Goal: Information Seeking & Learning: Learn about a topic

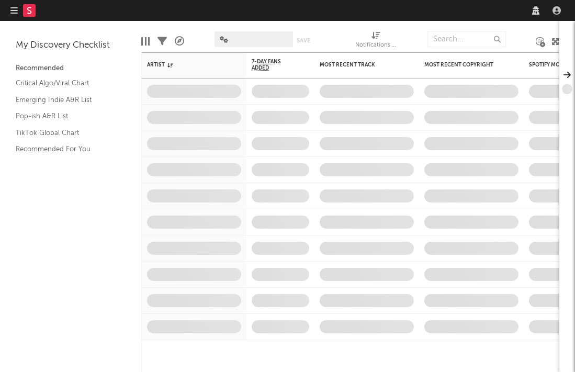
click at [368, 13] on nav "Dashboard Discovery Assistant Charts Leads" at bounding box center [287, 10] width 575 height 21
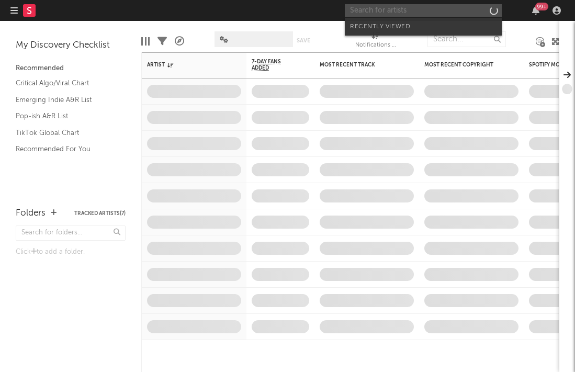
click at [361, 8] on input "text" at bounding box center [423, 10] width 157 height 13
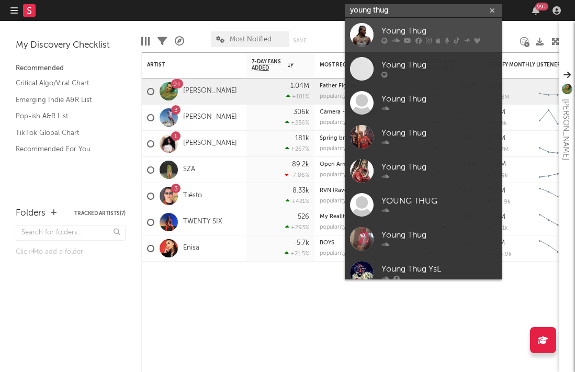
type input "young thug"
click at [403, 45] on link "Young Thug" at bounding box center [423, 35] width 157 height 34
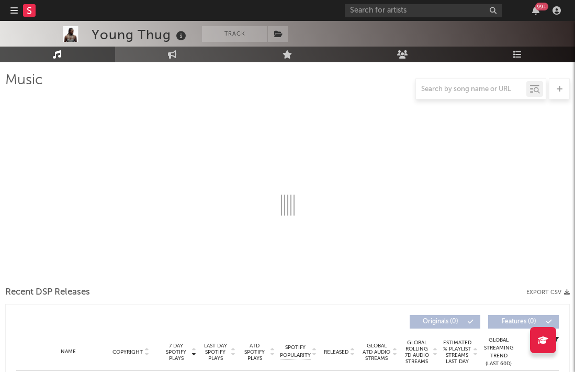
scroll to position [77, 0]
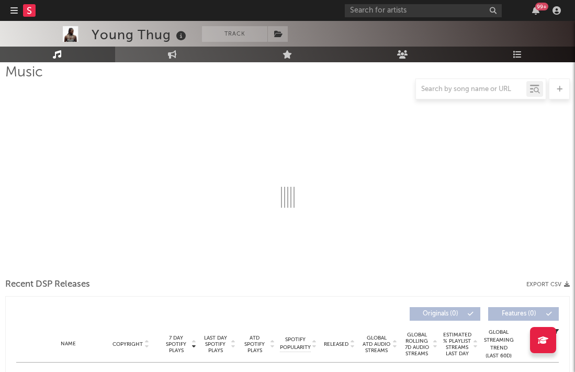
select select "6m"
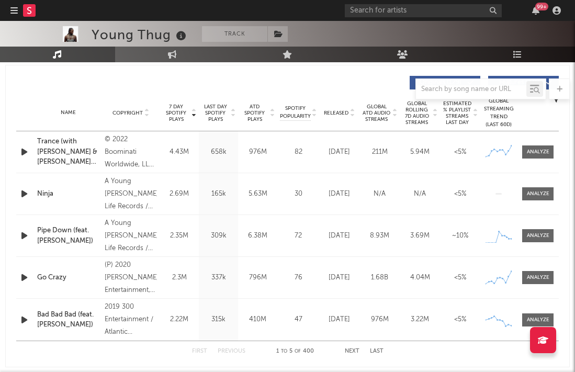
scroll to position [394, 0]
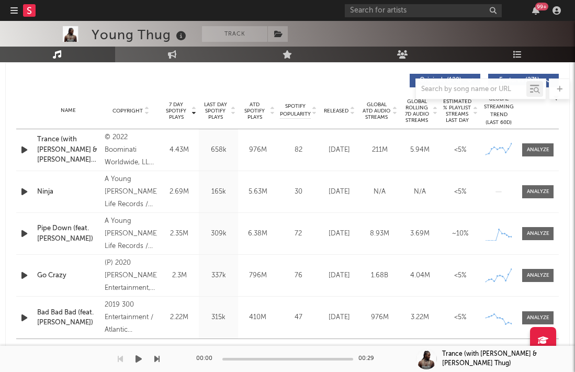
click at [296, 350] on div "00:00 00:29" at bounding box center [287, 359] width 183 height 26
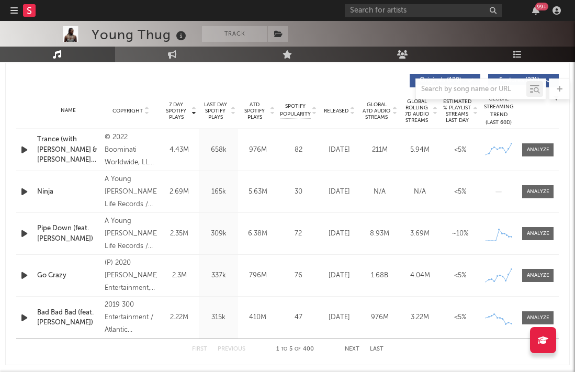
click at [527, 199] on div "Name Ninja Copyright A Young [PERSON_NAME] Life Records / 300 Entertainment rel…" at bounding box center [287, 191] width 543 height 41
click at [538, 150] on div at bounding box center [538, 150] width 23 height 8
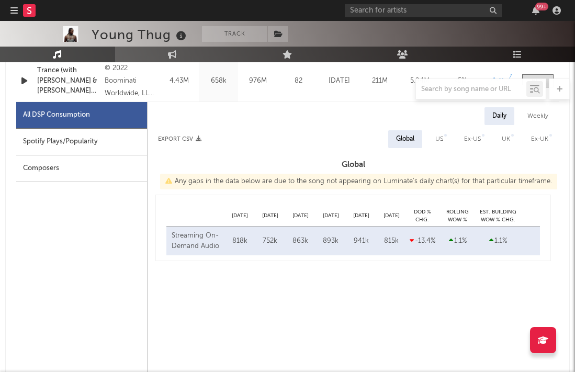
select select "6m"
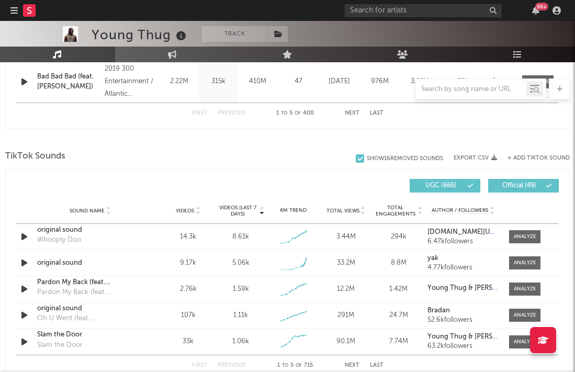
scroll to position [1129, 0]
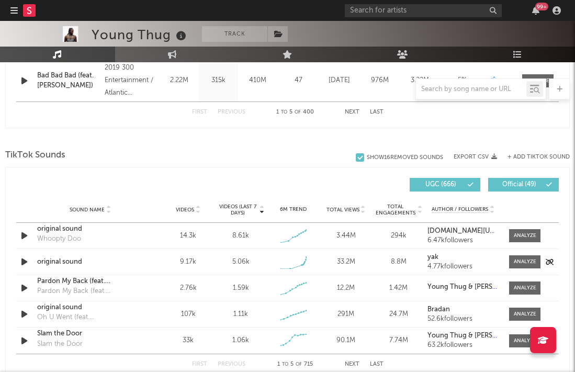
click at [25, 264] on icon "button" at bounding box center [24, 262] width 11 height 13
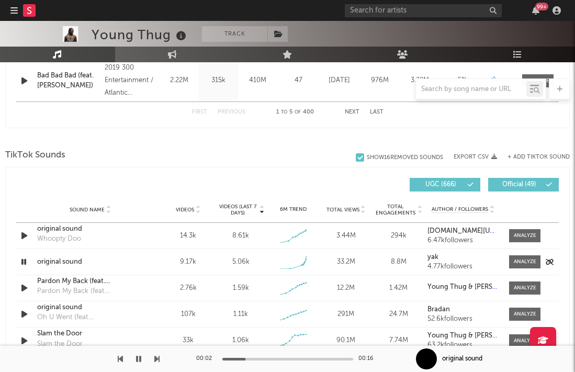
click at [24, 262] on icon "button" at bounding box center [24, 262] width 10 height 13
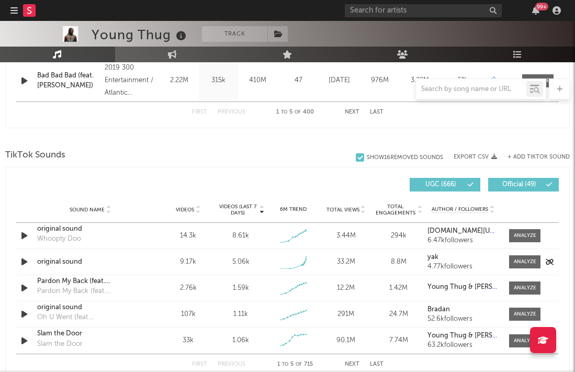
click at [24, 262] on icon "button" at bounding box center [24, 262] width 11 height 13
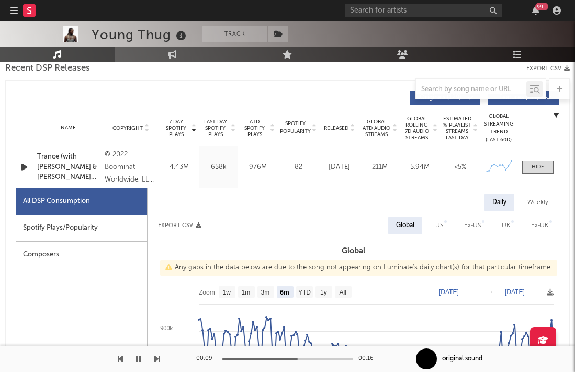
scroll to position [377, 0]
click at [20, 168] on icon "button" at bounding box center [24, 166] width 11 height 13
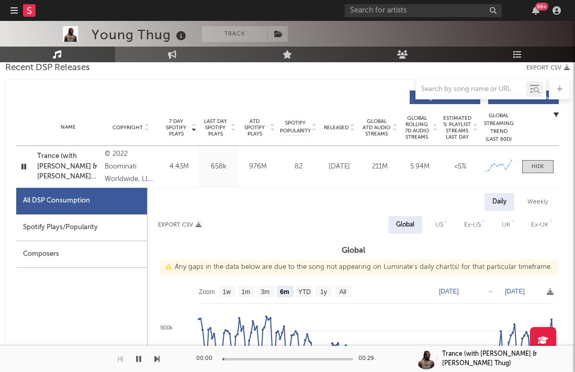
click at [27, 167] on icon "button" at bounding box center [24, 166] width 10 height 13
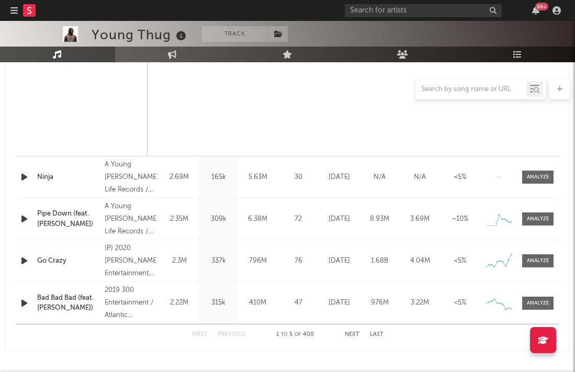
scroll to position [941, 0]
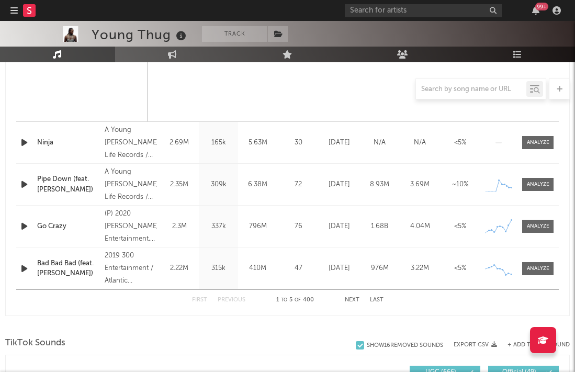
click at [353, 298] on button "Next" at bounding box center [352, 300] width 15 height 6
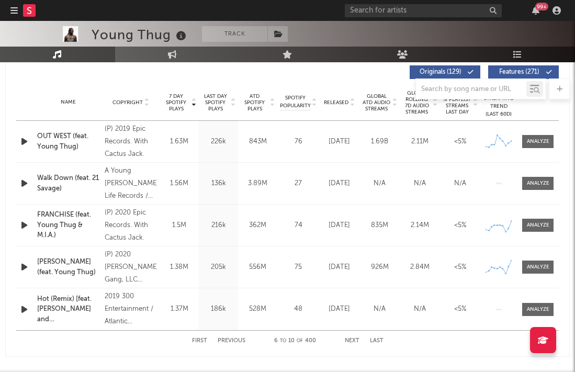
scroll to position [406, 0]
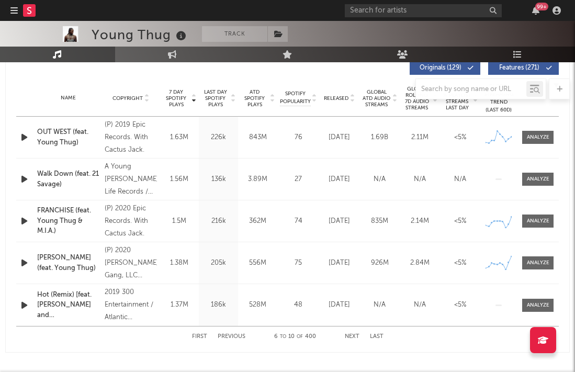
click at [353, 336] on button "Next" at bounding box center [352, 337] width 15 height 6
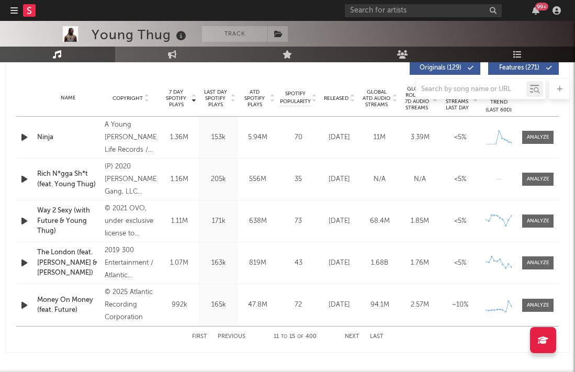
click at [353, 336] on button "Next" at bounding box center [352, 337] width 15 height 6
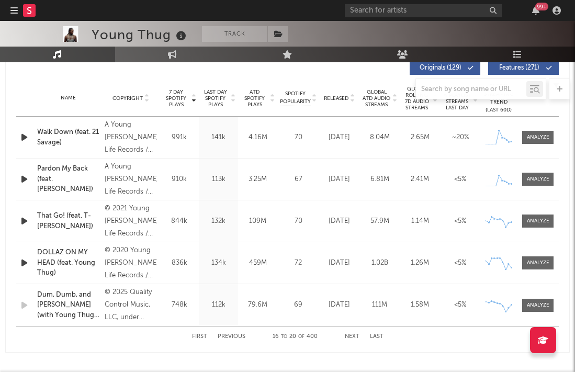
click at [353, 336] on button "Next" at bounding box center [352, 337] width 15 height 6
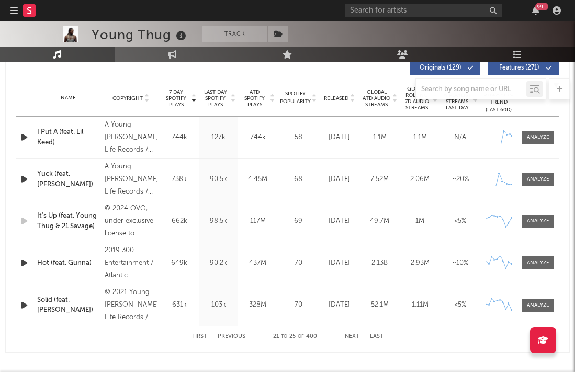
click at [353, 336] on button "Next" at bounding box center [352, 337] width 15 height 6
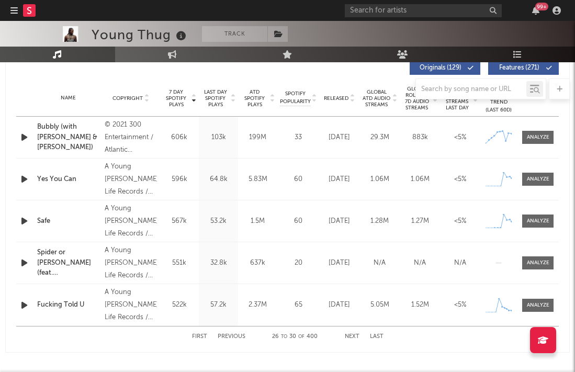
click at [353, 336] on button "Next" at bounding box center [352, 337] width 15 height 6
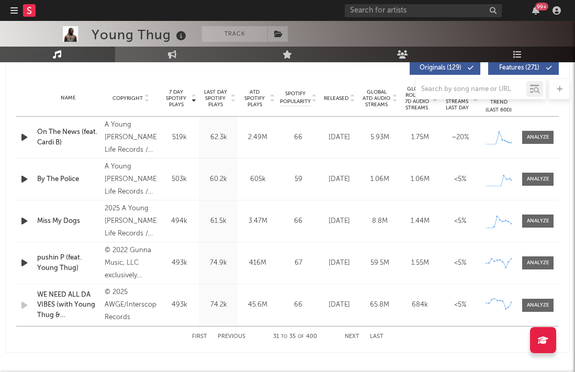
click at [353, 336] on button "Next" at bounding box center [352, 337] width 15 height 6
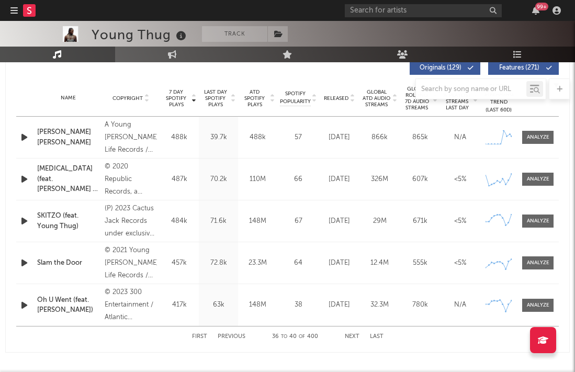
click at [353, 336] on button "Next" at bounding box center [352, 337] width 15 height 6
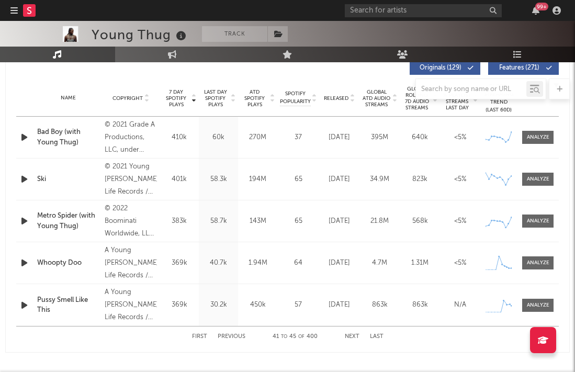
click at [353, 336] on button "Next" at bounding box center [352, 337] width 15 height 6
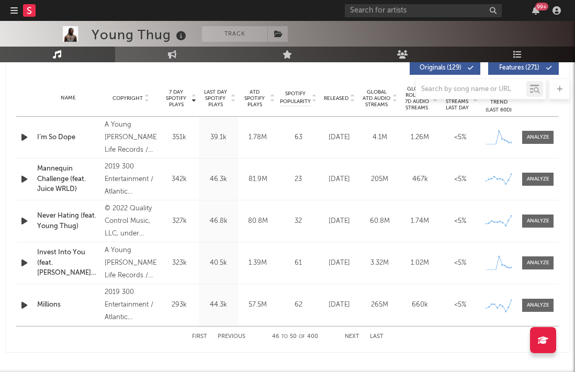
click at [353, 336] on button "Next" at bounding box center [352, 337] width 15 height 6
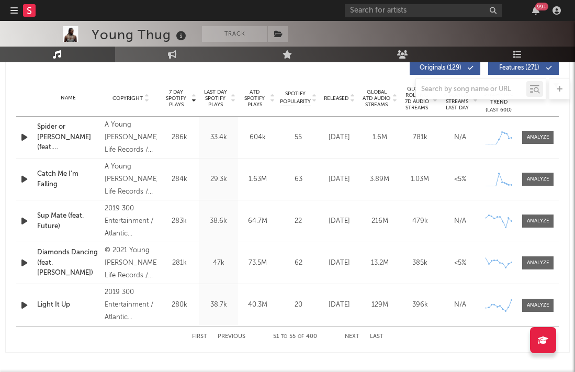
click at [353, 336] on button "Next" at bounding box center [352, 337] width 15 height 6
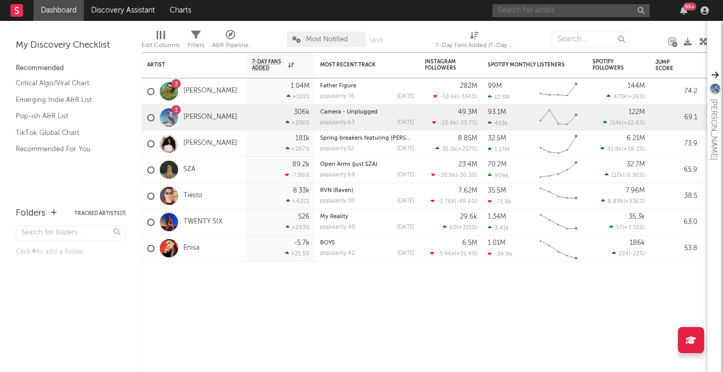
click at [523, 16] on input "text" at bounding box center [570, 10] width 157 height 13
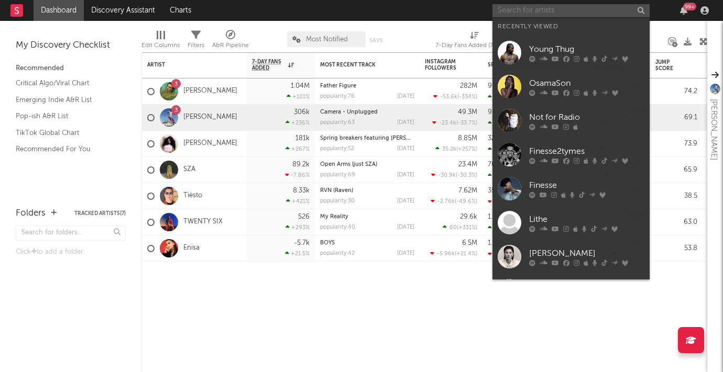
type input "y"
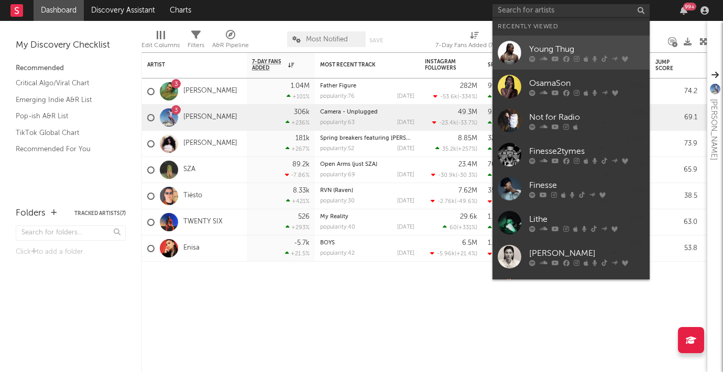
click at [537, 62] on link "Young Thug" at bounding box center [570, 53] width 157 height 34
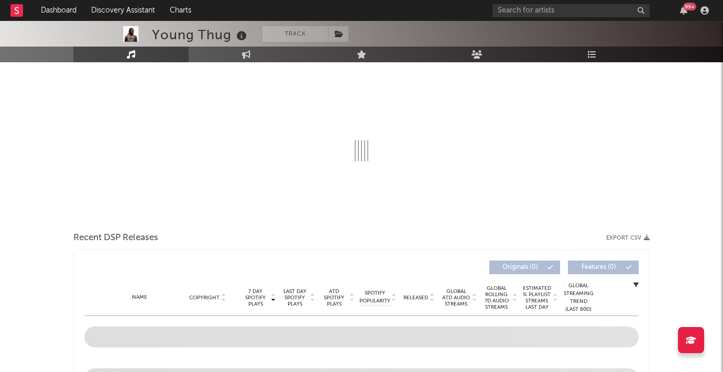
select select "6m"
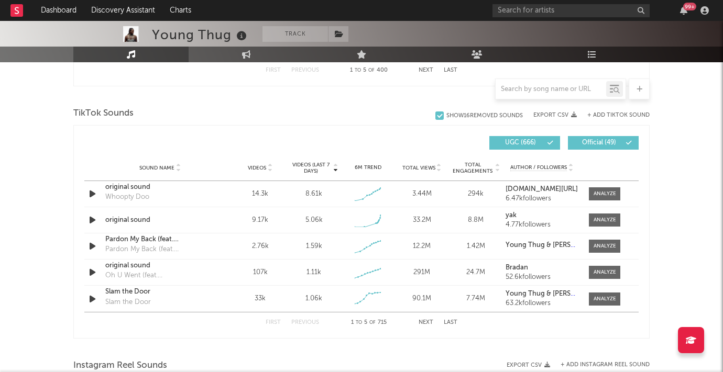
scroll to position [674, 0]
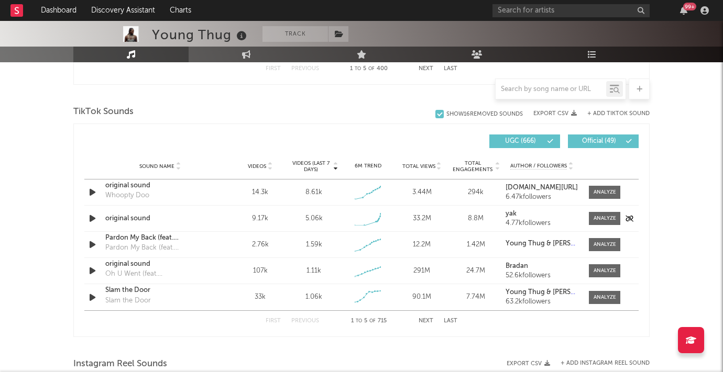
click at [93, 217] on icon "button" at bounding box center [92, 218] width 11 height 13
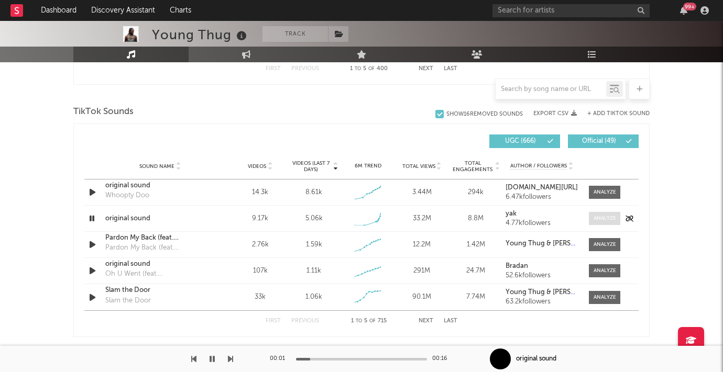
click at [601, 215] on div at bounding box center [604, 219] width 23 height 8
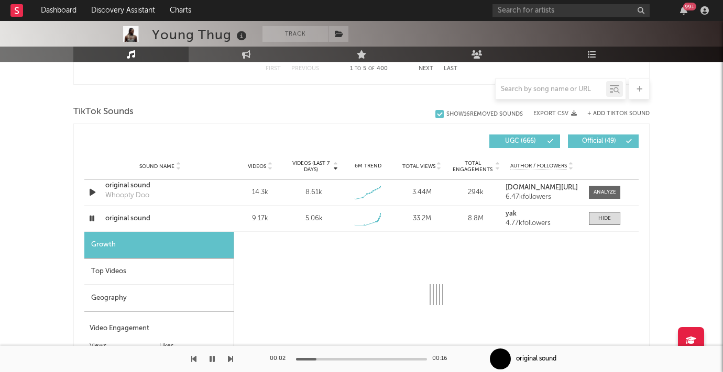
select select "1w"
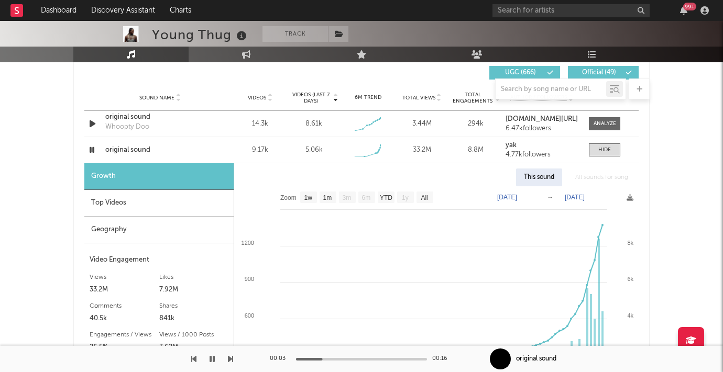
scroll to position [750, 0]
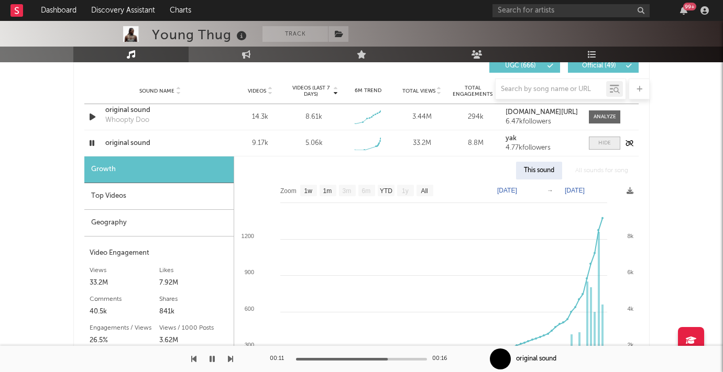
click at [596, 142] on span at bounding box center [604, 143] width 31 height 13
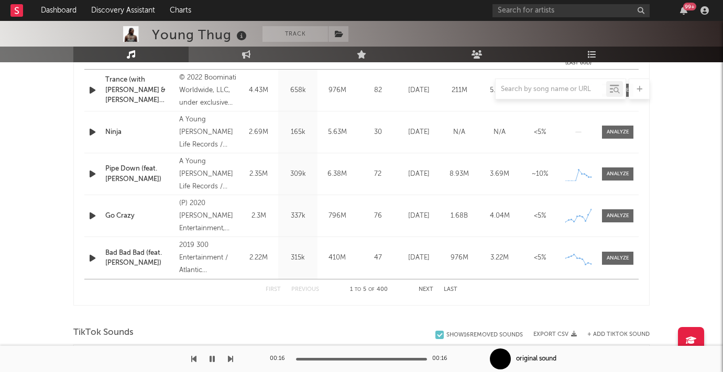
scroll to position [455, 0]
click at [425, 289] on button "Next" at bounding box center [425, 288] width 15 height 6
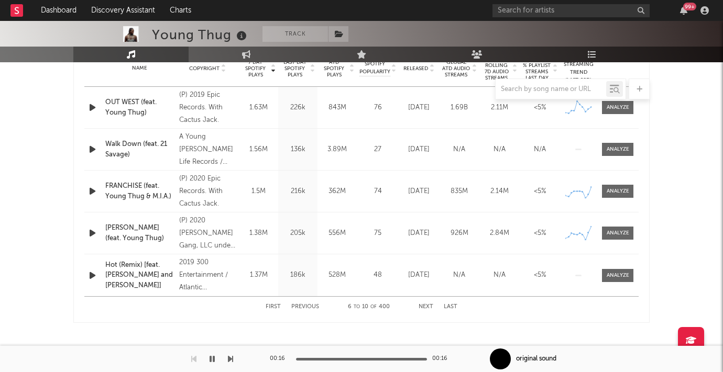
scroll to position [435, 0]
click at [426, 307] on button "Next" at bounding box center [425, 309] width 15 height 6
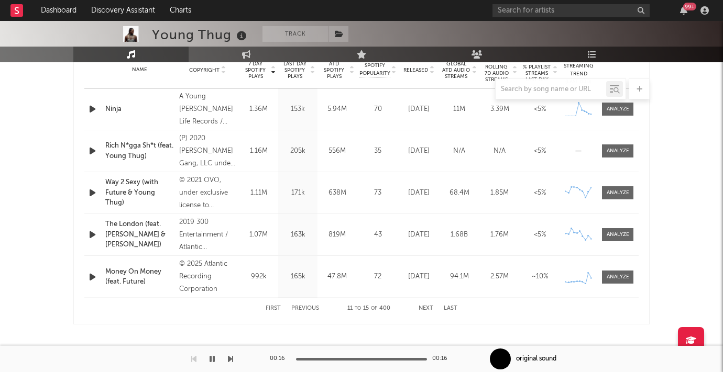
click at [426, 307] on button "Next" at bounding box center [425, 309] width 15 height 6
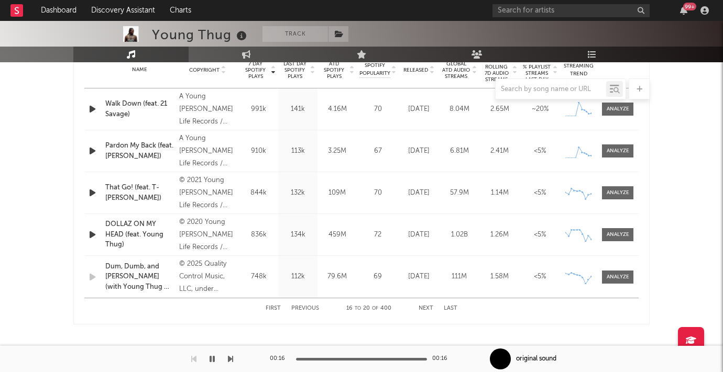
click at [426, 307] on button "Next" at bounding box center [425, 309] width 15 height 6
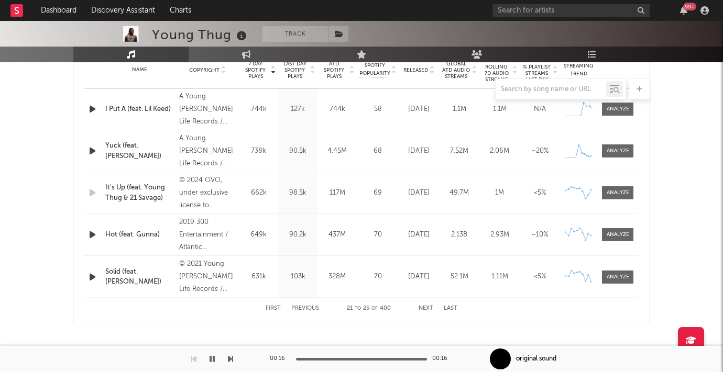
click at [426, 307] on button "Next" at bounding box center [425, 309] width 15 height 6
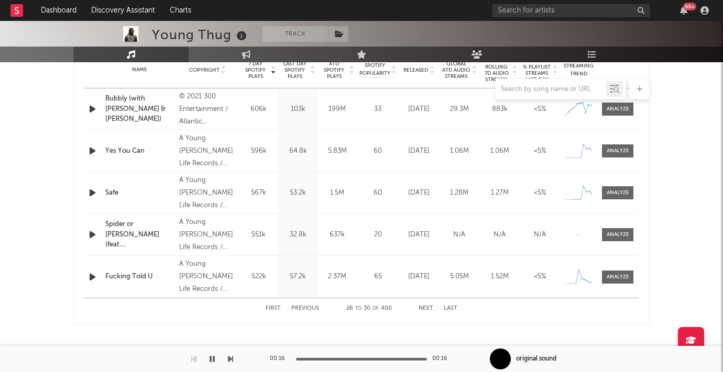
click at [426, 307] on button "Next" at bounding box center [425, 309] width 15 height 6
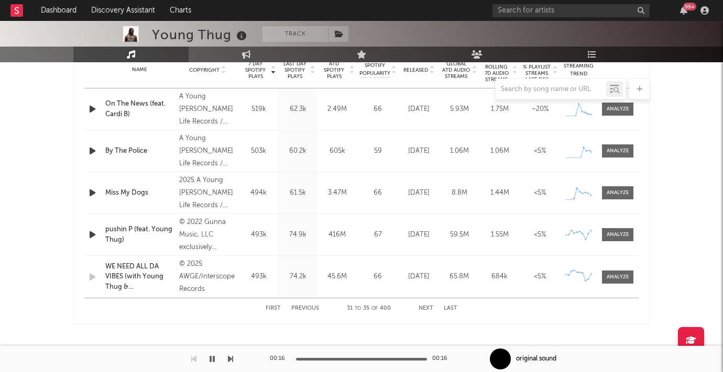
click at [426, 307] on button "Next" at bounding box center [425, 309] width 15 height 6
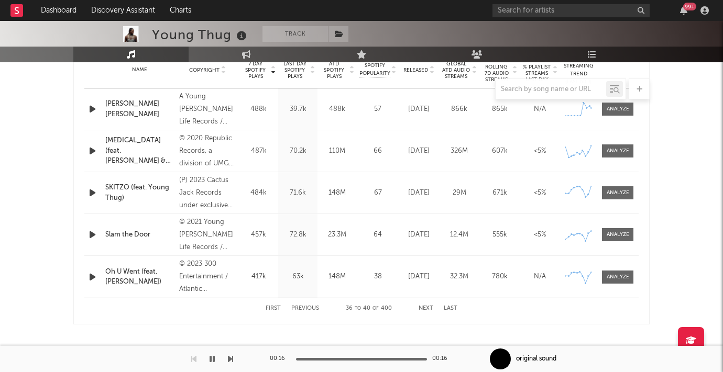
click at [426, 307] on button "Next" at bounding box center [425, 309] width 15 height 6
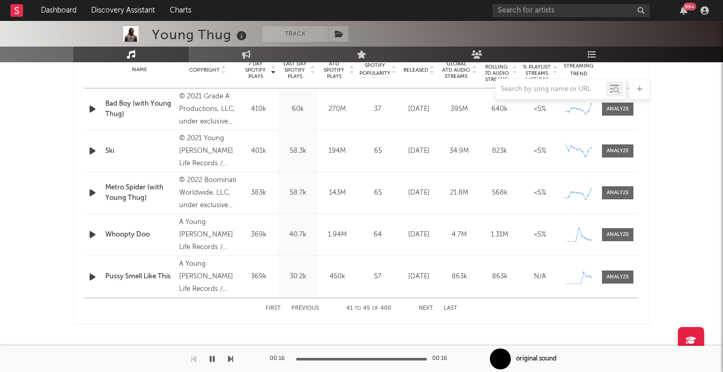
click at [426, 307] on button "Next" at bounding box center [425, 309] width 15 height 6
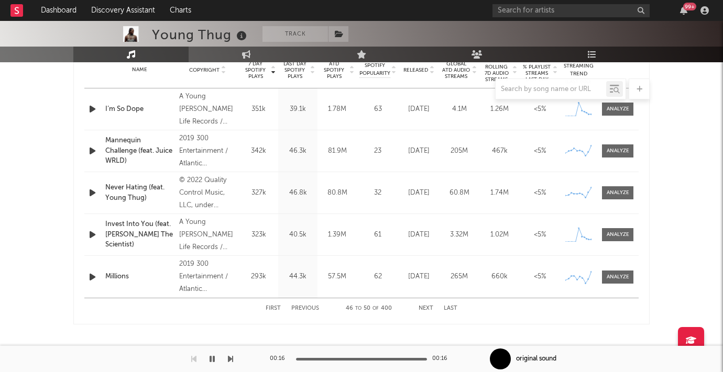
click at [426, 307] on button "Next" at bounding box center [425, 309] width 15 height 6
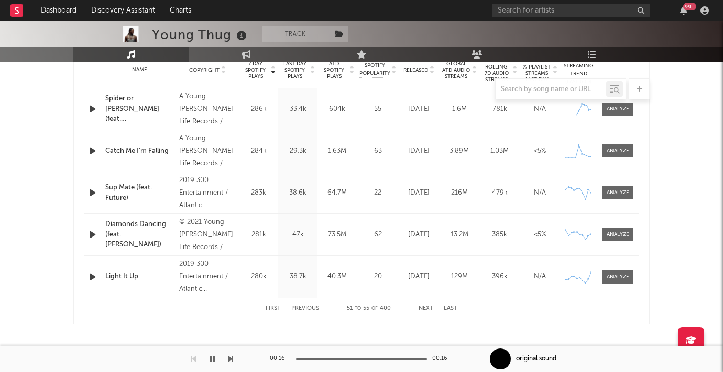
click at [426, 307] on button "Next" at bounding box center [425, 309] width 15 height 6
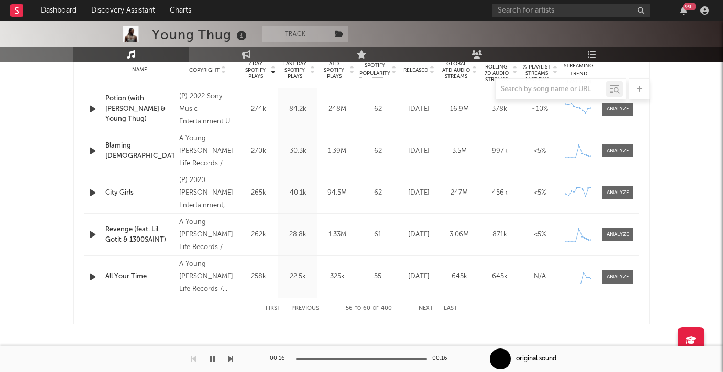
click at [426, 307] on button "Next" at bounding box center [425, 309] width 15 height 6
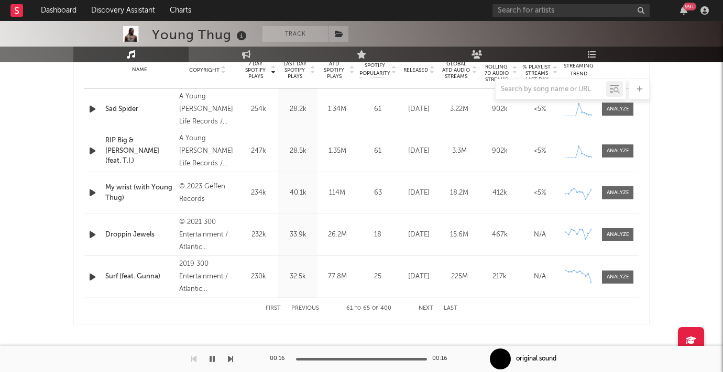
click at [426, 307] on button "Next" at bounding box center [425, 309] width 15 height 6
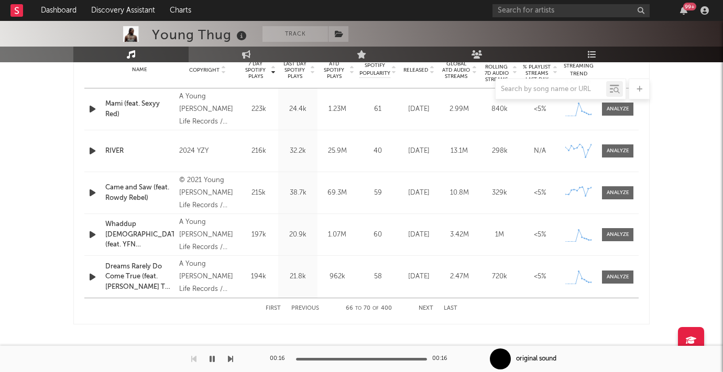
click at [426, 307] on button "Next" at bounding box center [425, 309] width 15 height 6
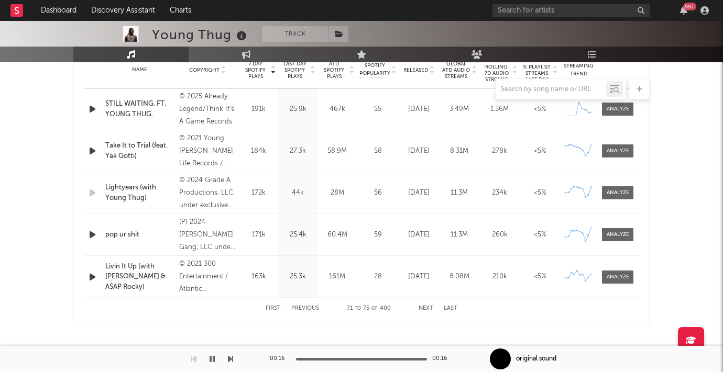
click at [426, 307] on button "Next" at bounding box center [425, 309] width 15 height 6
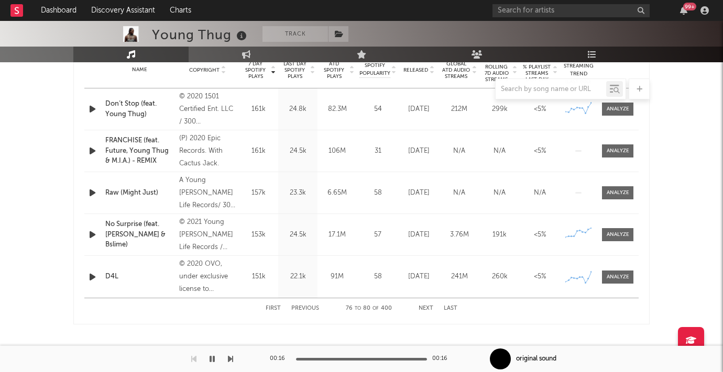
click at [426, 307] on button "Next" at bounding box center [425, 309] width 15 height 6
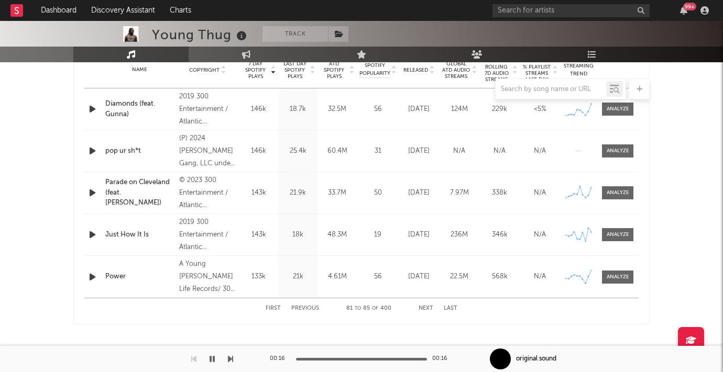
click at [426, 307] on button "Next" at bounding box center [425, 309] width 15 height 6
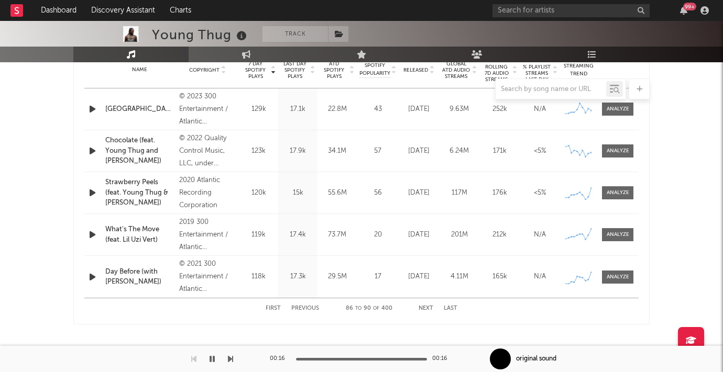
click at [426, 307] on button "Next" at bounding box center [425, 309] width 15 height 6
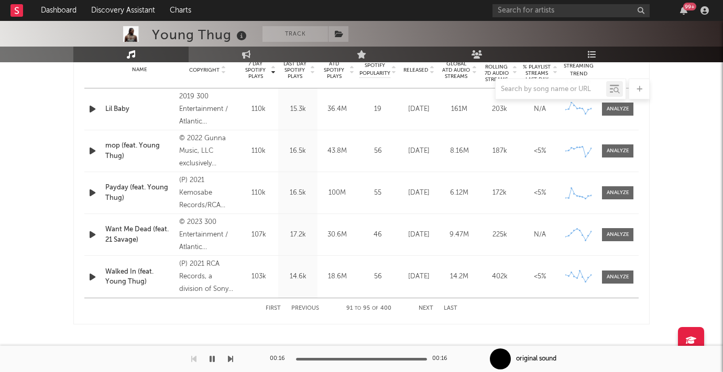
click at [427, 308] on button "Next" at bounding box center [425, 309] width 15 height 6
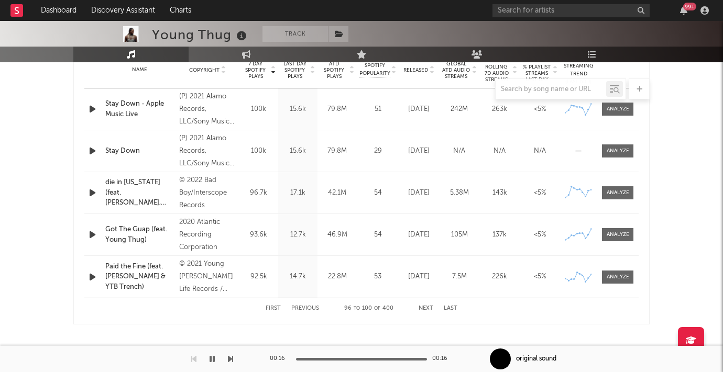
click at [427, 308] on button "Next" at bounding box center [425, 309] width 15 height 6
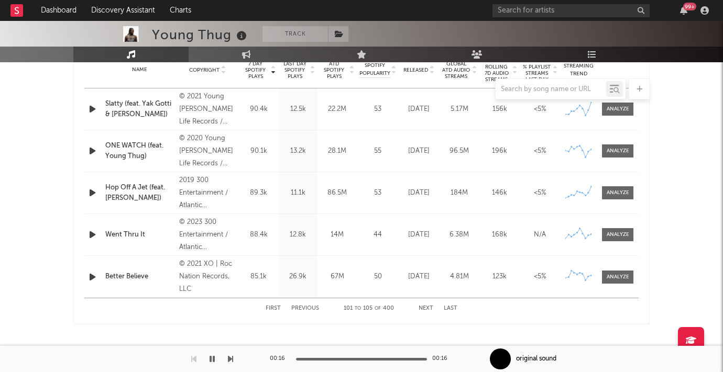
click at [427, 308] on button "Next" at bounding box center [425, 309] width 15 height 6
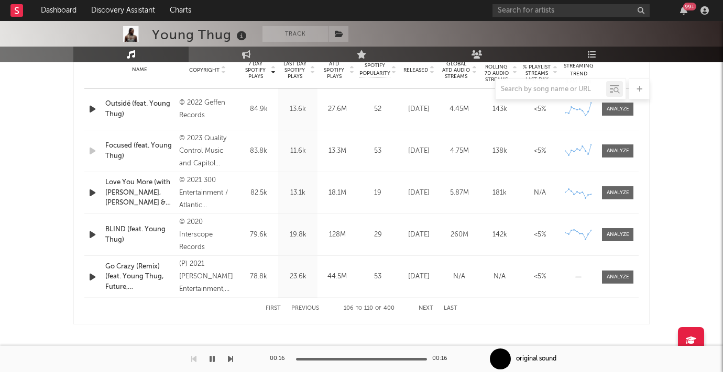
click at [427, 308] on button "Next" at bounding box center [425, 309] width 15 height 6
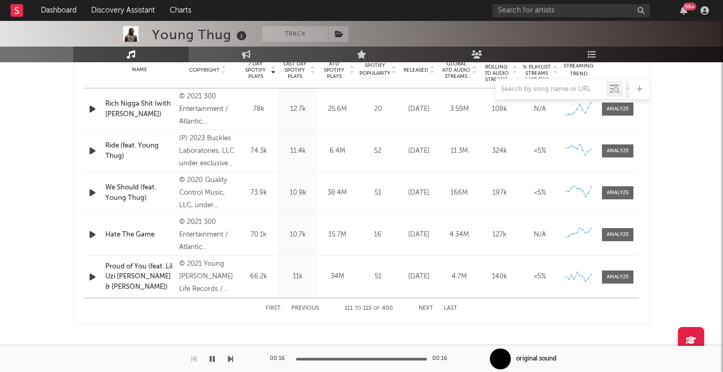
click at [427, 308] on button "Next" at bounding box center [425, 309] width 15 height 6
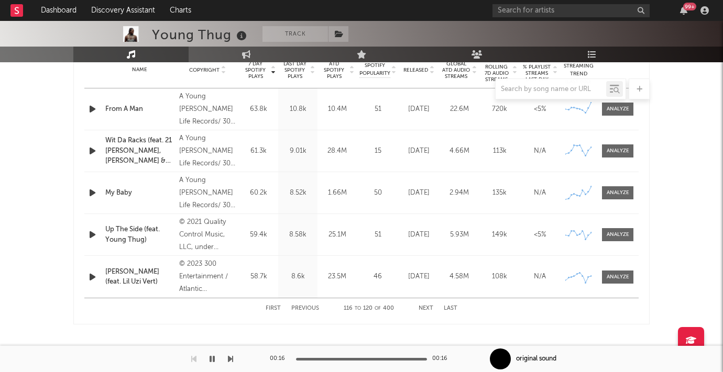
click at [427, 308] on button "Next" at bounding box center [425, 309] width 15 height 6
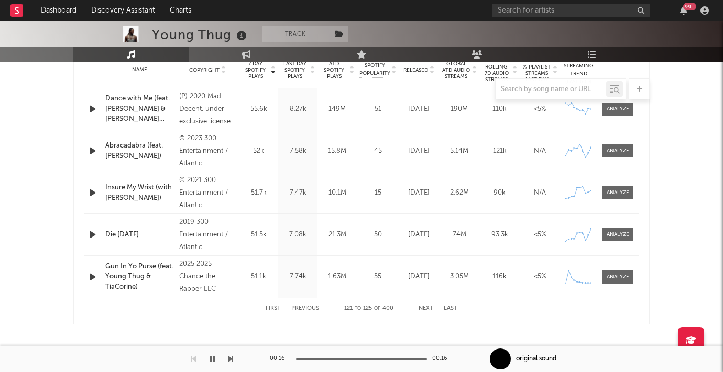
click at [427, 308] on button "Next" at bounding box center [425, 309] width 15 height 6
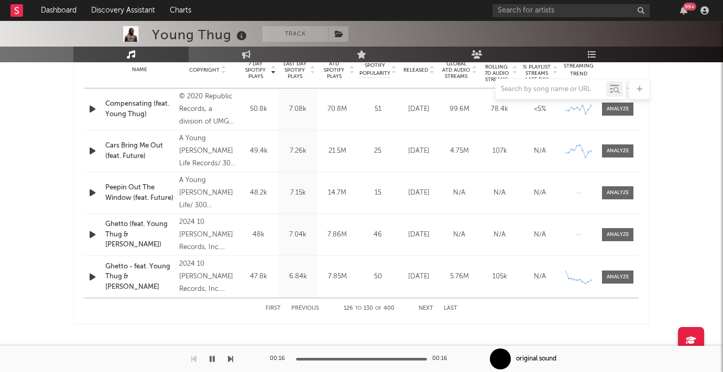
click at [427, 308] on button "Next" at bounding box center [425, 309] width 15 height 6
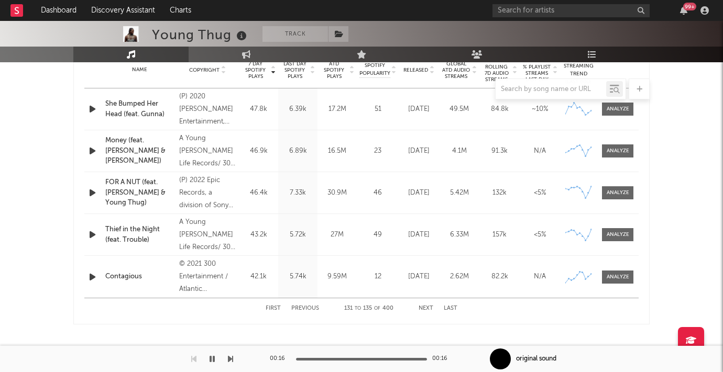
click at [427, 308] on button "Next" at bounding box center [425, 309] width 15 height 6
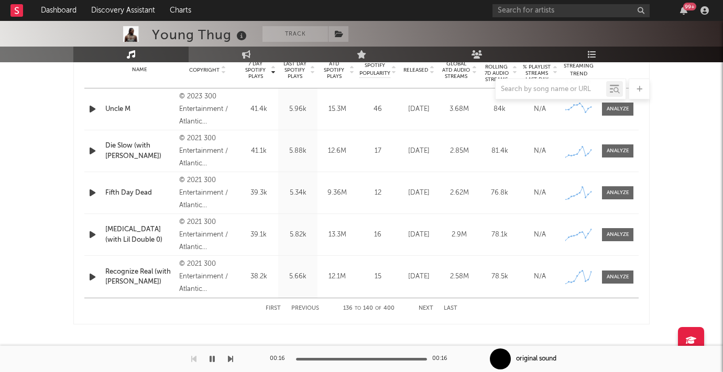
click at [427, 308] on button "Next" at bounding box center [425, 309] width 15 height 6
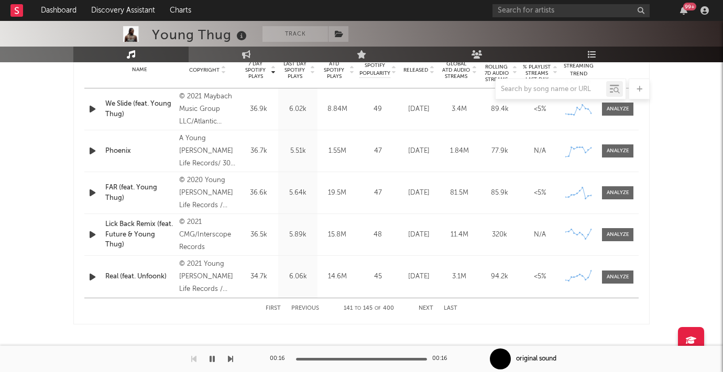
click at [427, 308] on button "Next" at bounding box center [425, 309] width 15 height 6
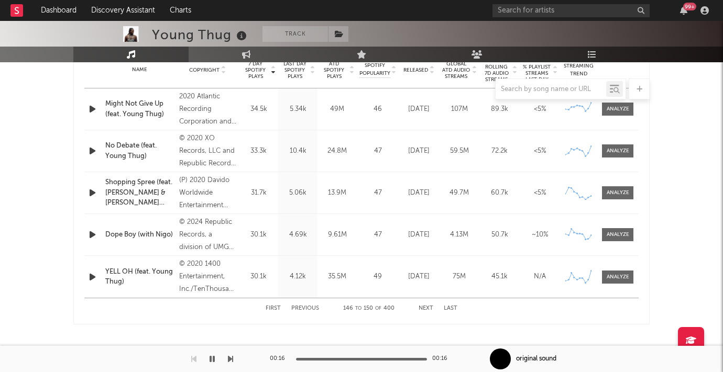
click at [427, 308] on button "Next" at bounding box center [425, 309] width 15 height 6
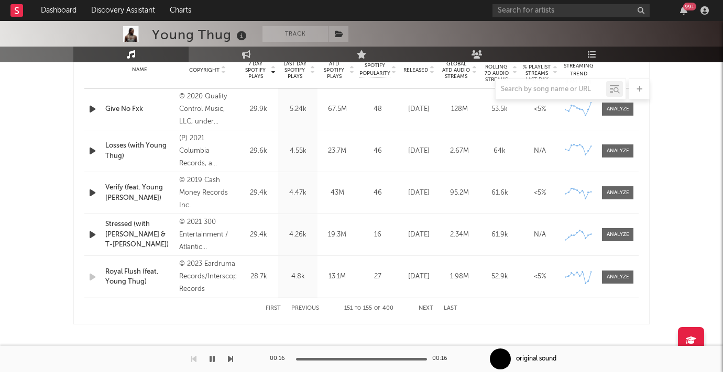
click at [427, 308] on button "Next" at bounding box center [425, 309] width 15 height 6
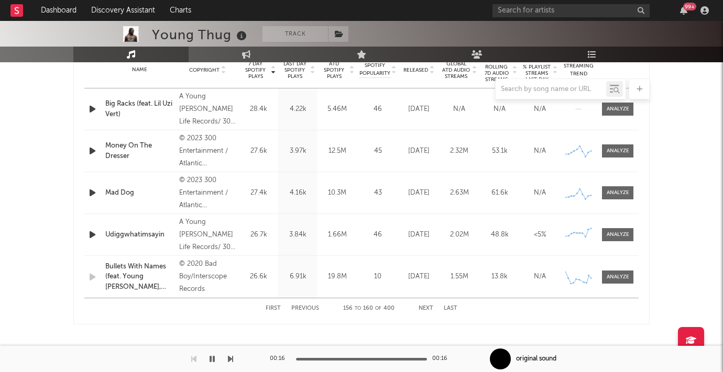
click at [427, 308] on button "Next" at bounding box center [425, 309] width 15 height 6
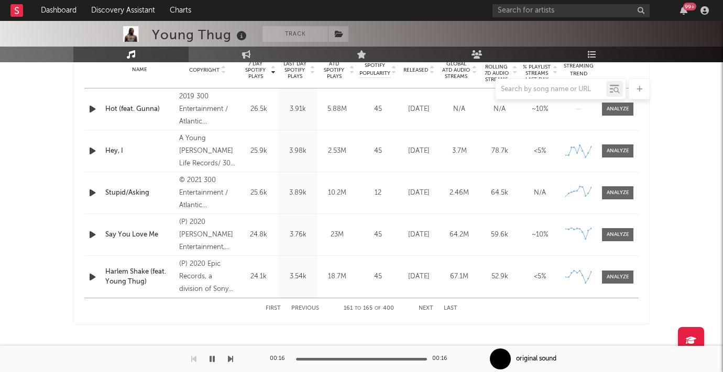
click at [427, 308] on button "Next" at bounding box center [425, 309] width 15 height 6
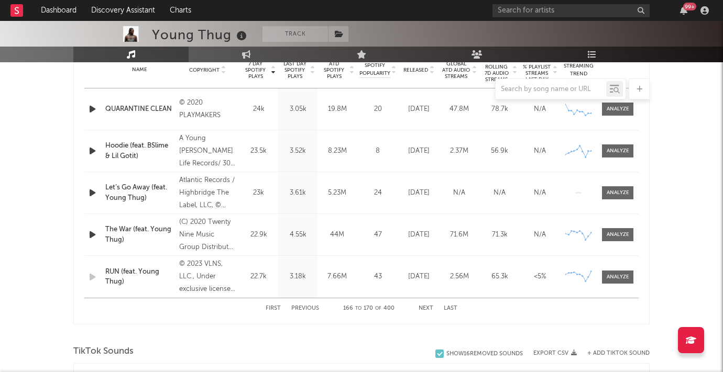
click at [428, 307] on button "Next" at bounding box center [425, 309] width 15 height 6
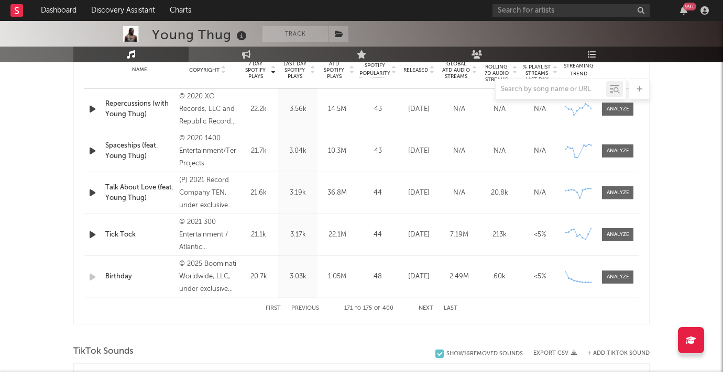
click at [428, 307] on button "Next" at bounding box center [425, 309] width 15 height 6
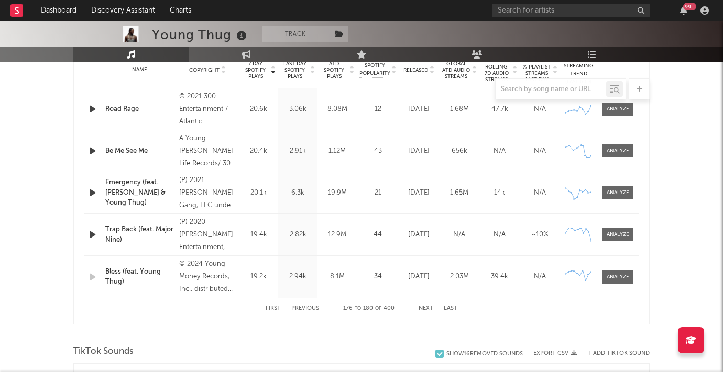
click at [428, 307] on button "Next" at bounding box center [425, 309] width 15 height 6
